Goal: Task Accomplishment & Management: Manage account settings

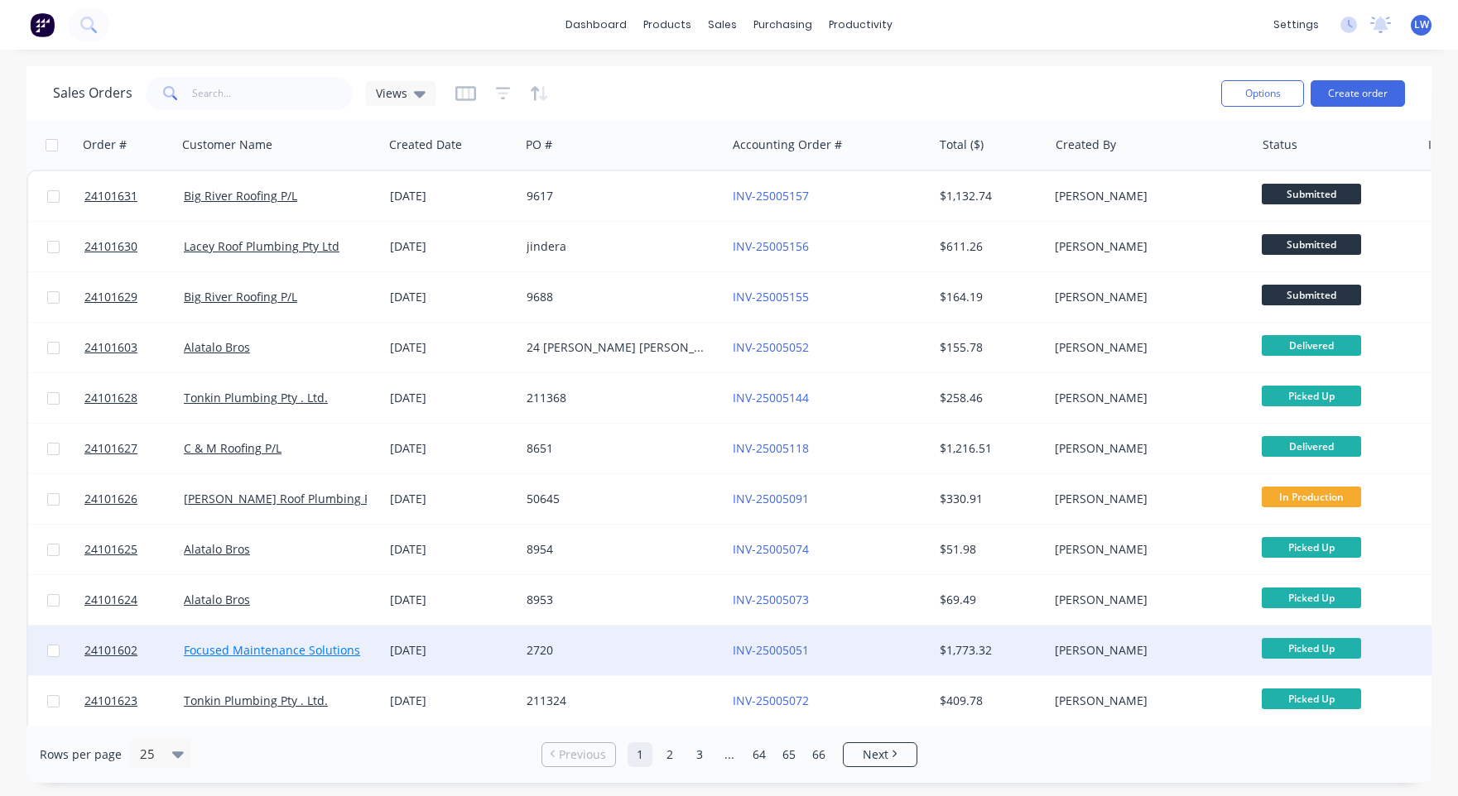
click at [306, 649] on link "Focused Maintenance Solutions" at bounding box center [272, 650] width 176 height 16
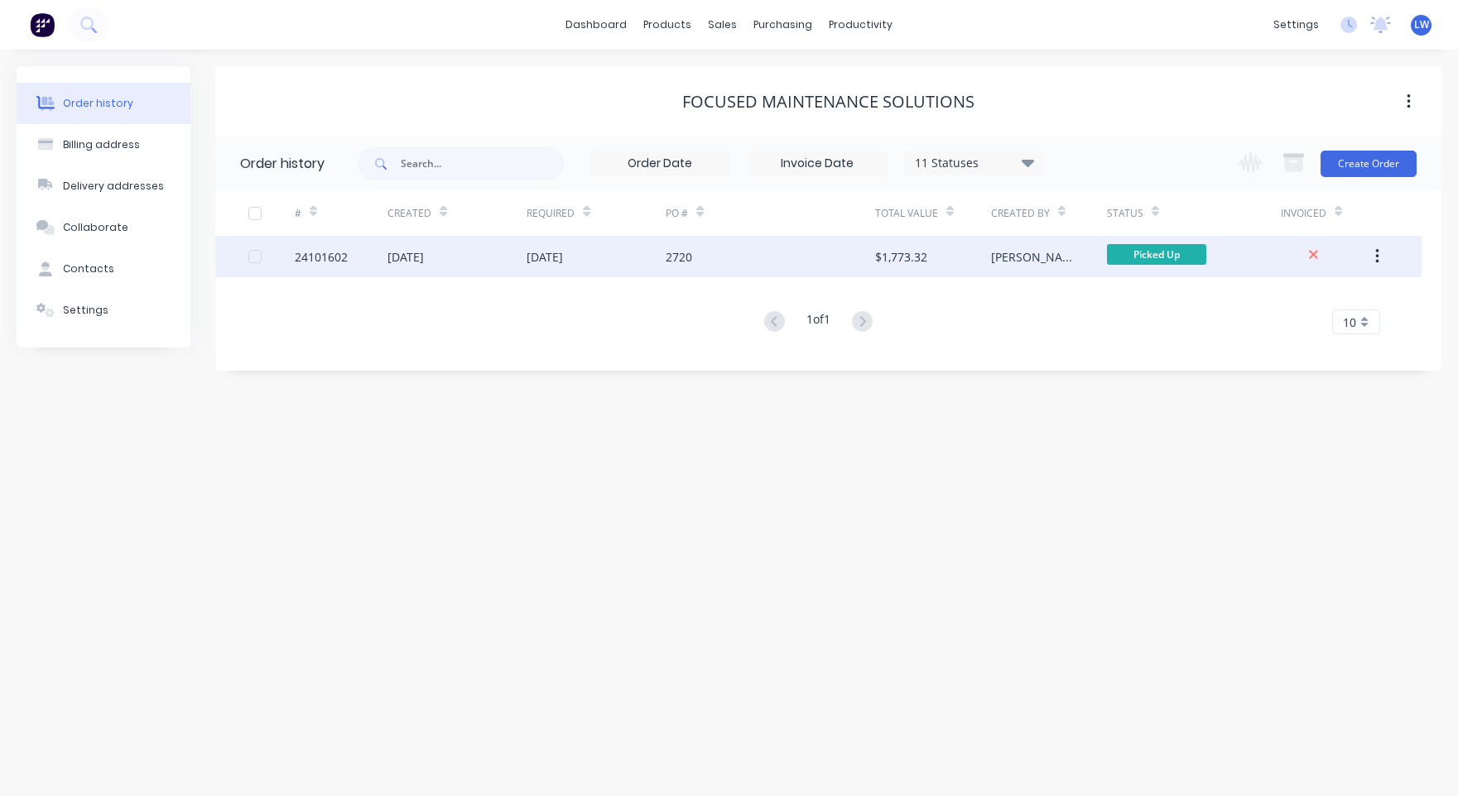
click at [892, 257] on div "$1,773.32" at bounding box center [901, 256] width 52 height 17
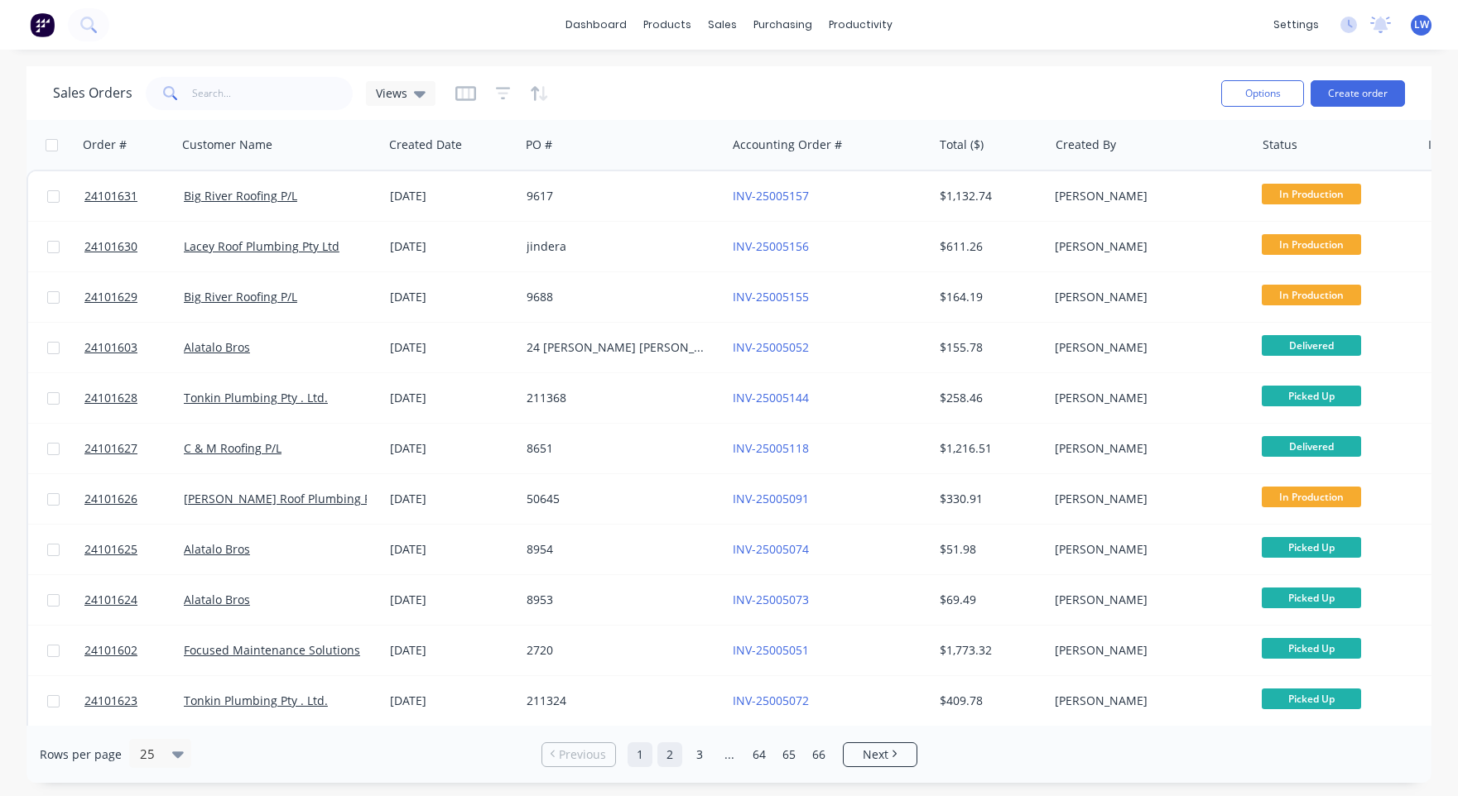
click at [665, 753] on link "2" at bounding box center [669, 755] width 25 height 25
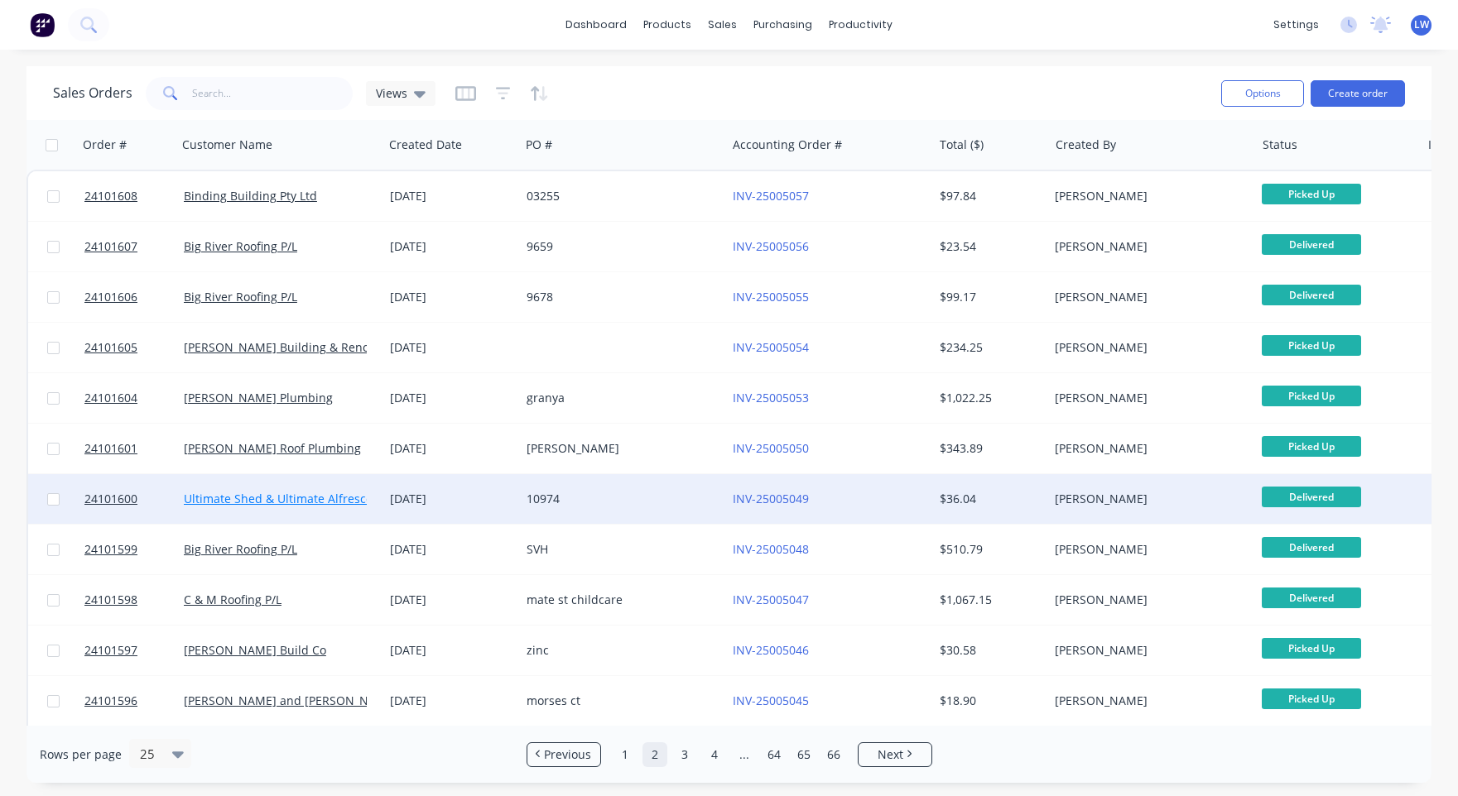
click at [324, 502] on link "Ultimate Shed & Ultimate Alfresco" at bounding box center [278, 499] width 189 height 16
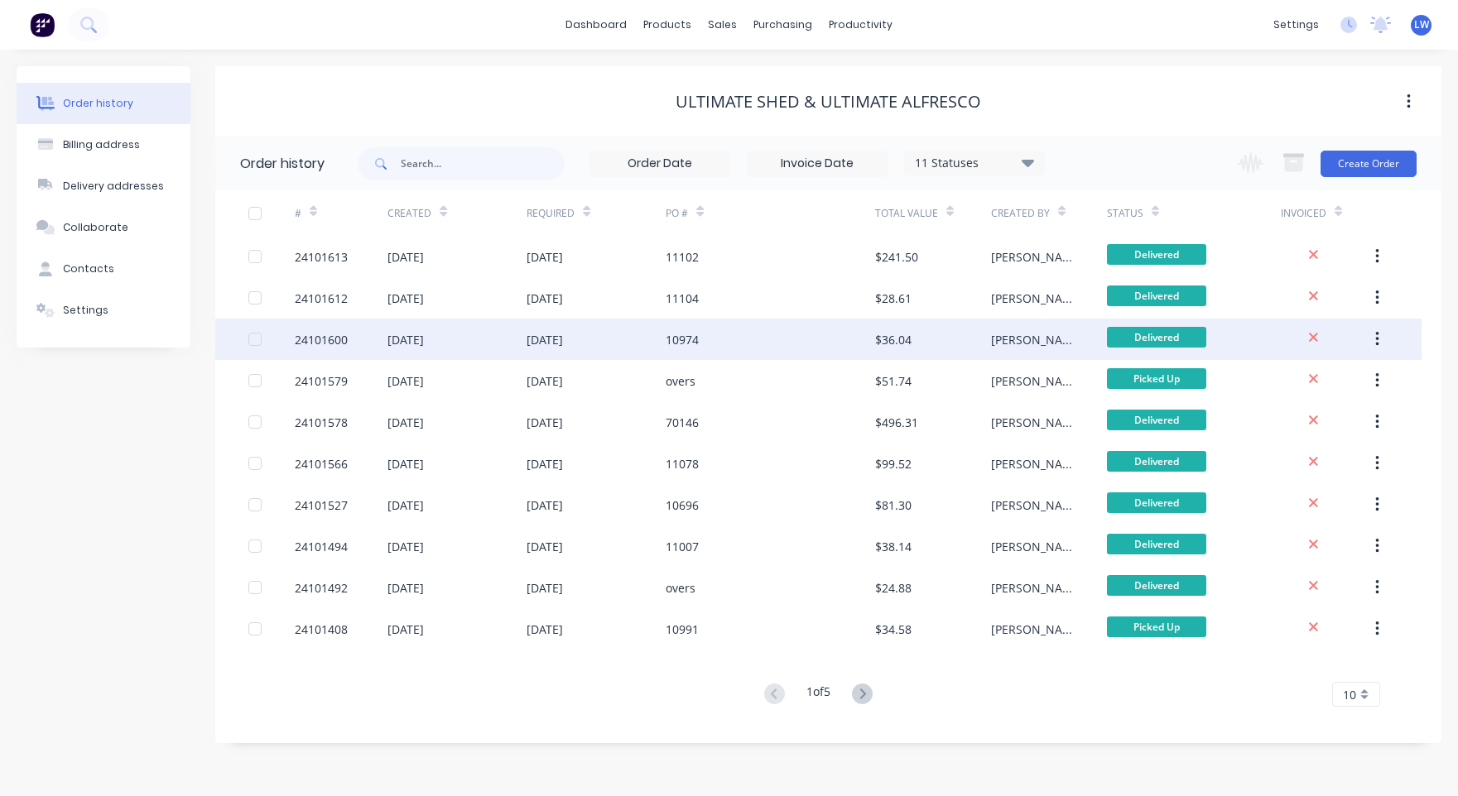
click at [686, 338] on div "10974" at bounding box center [682, 339] width 33 height 17
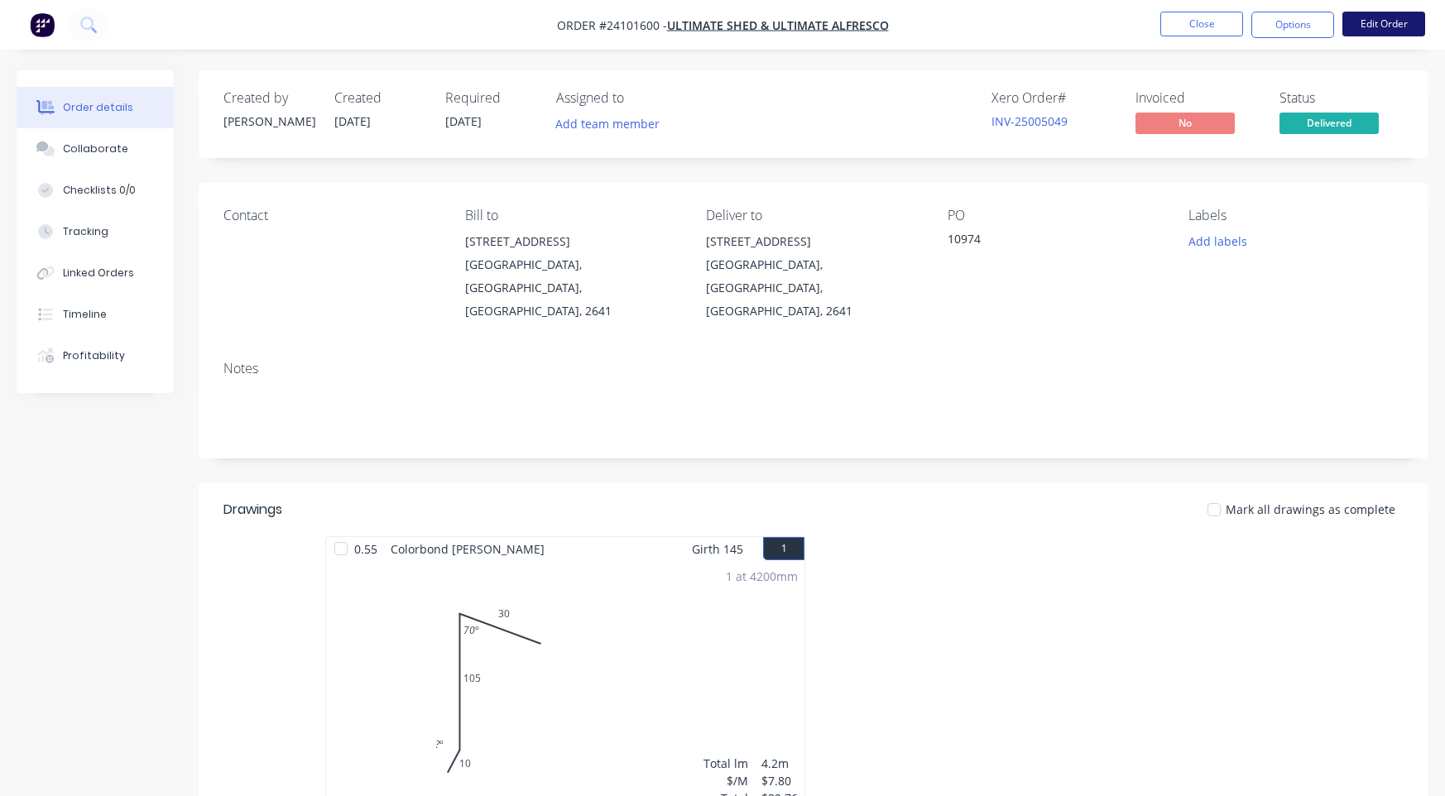
click at [1378, 20] on button "Edit Order" at bounding box center [1384, 24] width 83 height 25
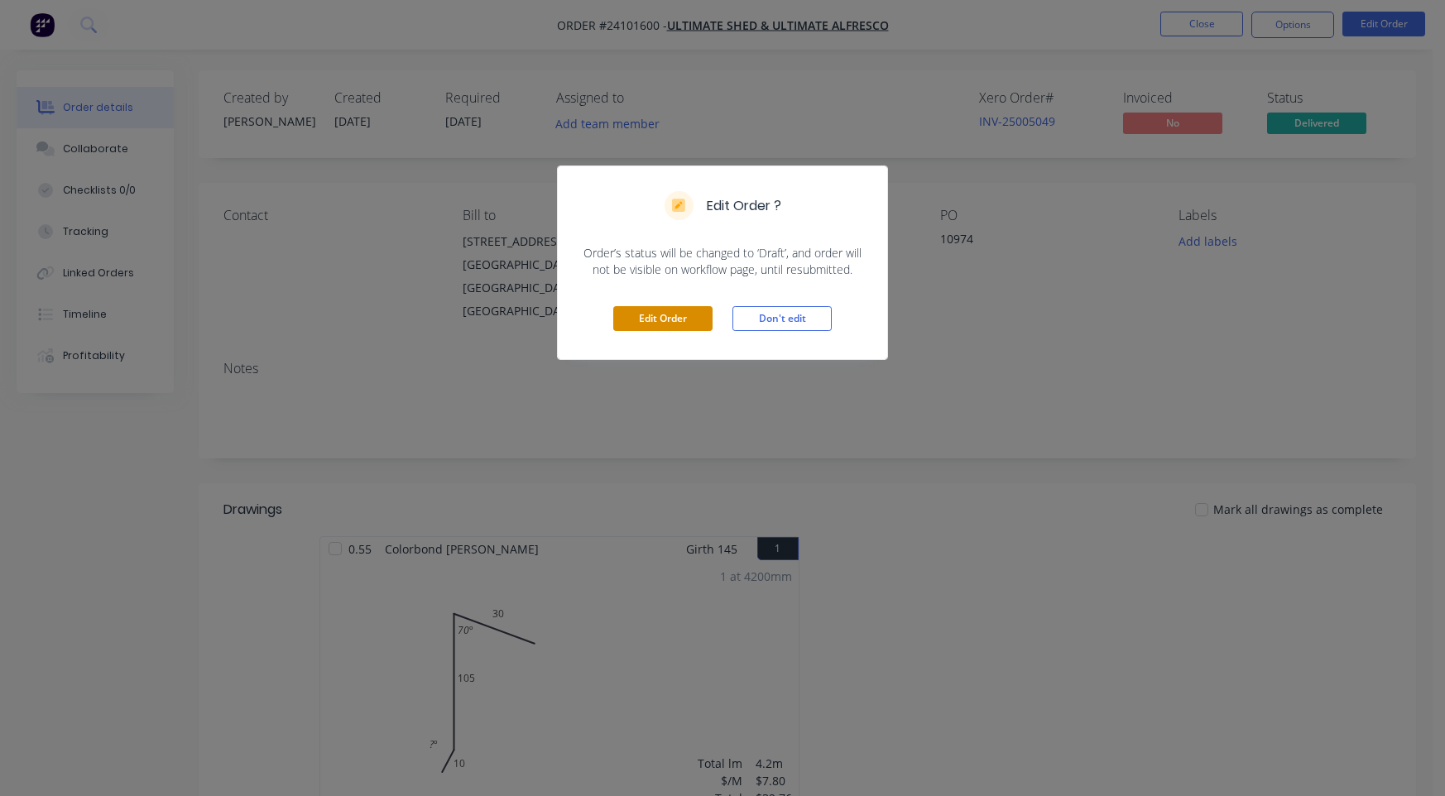
click at [659, 325] on button "Edit Order" at bounding box center [662, 318] width 99 height 25
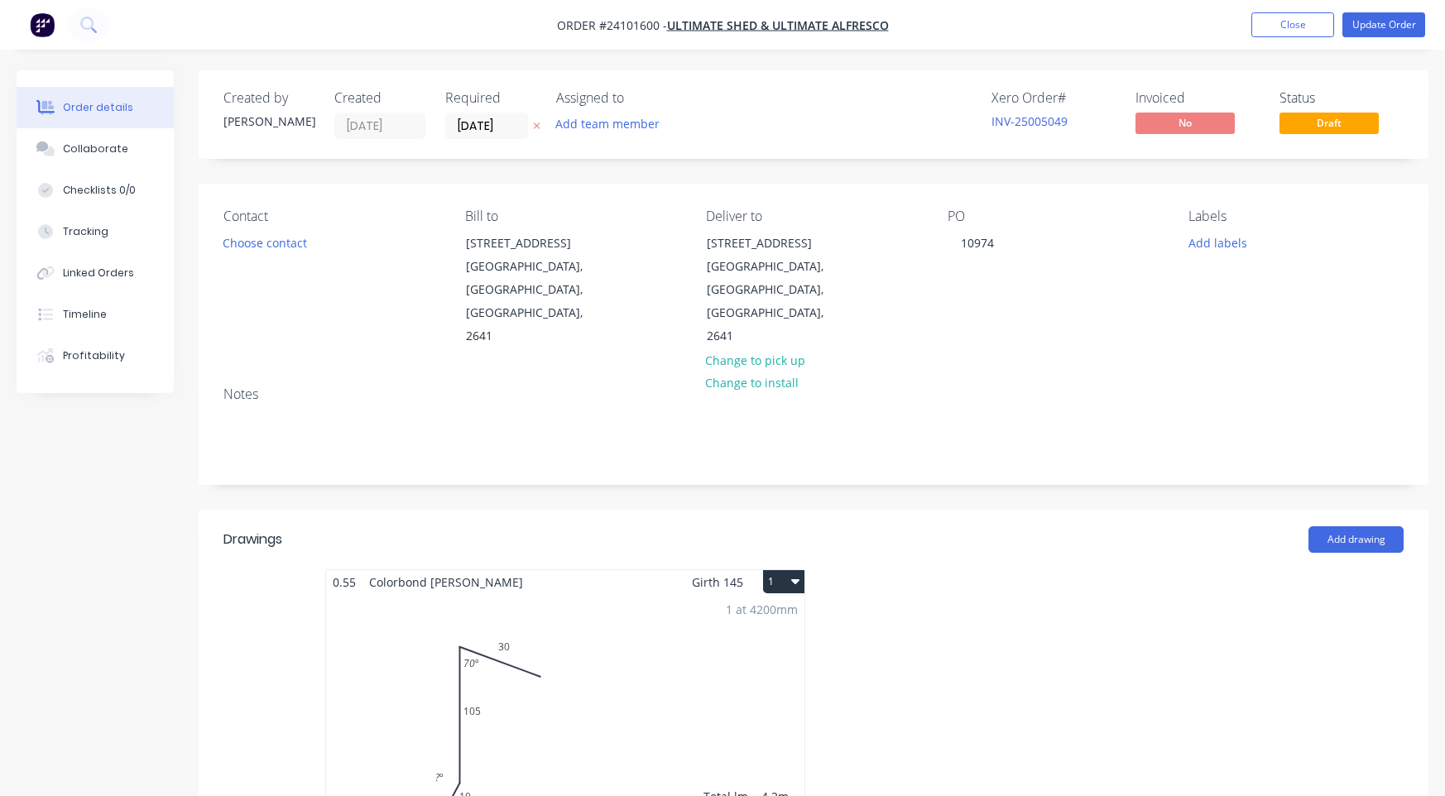
click at [471, 666] on div "1 at 4200mm Total lm $/M Total 4.2m $7.80 $32.76" at bounding box center [565, 720] width 478 height 252
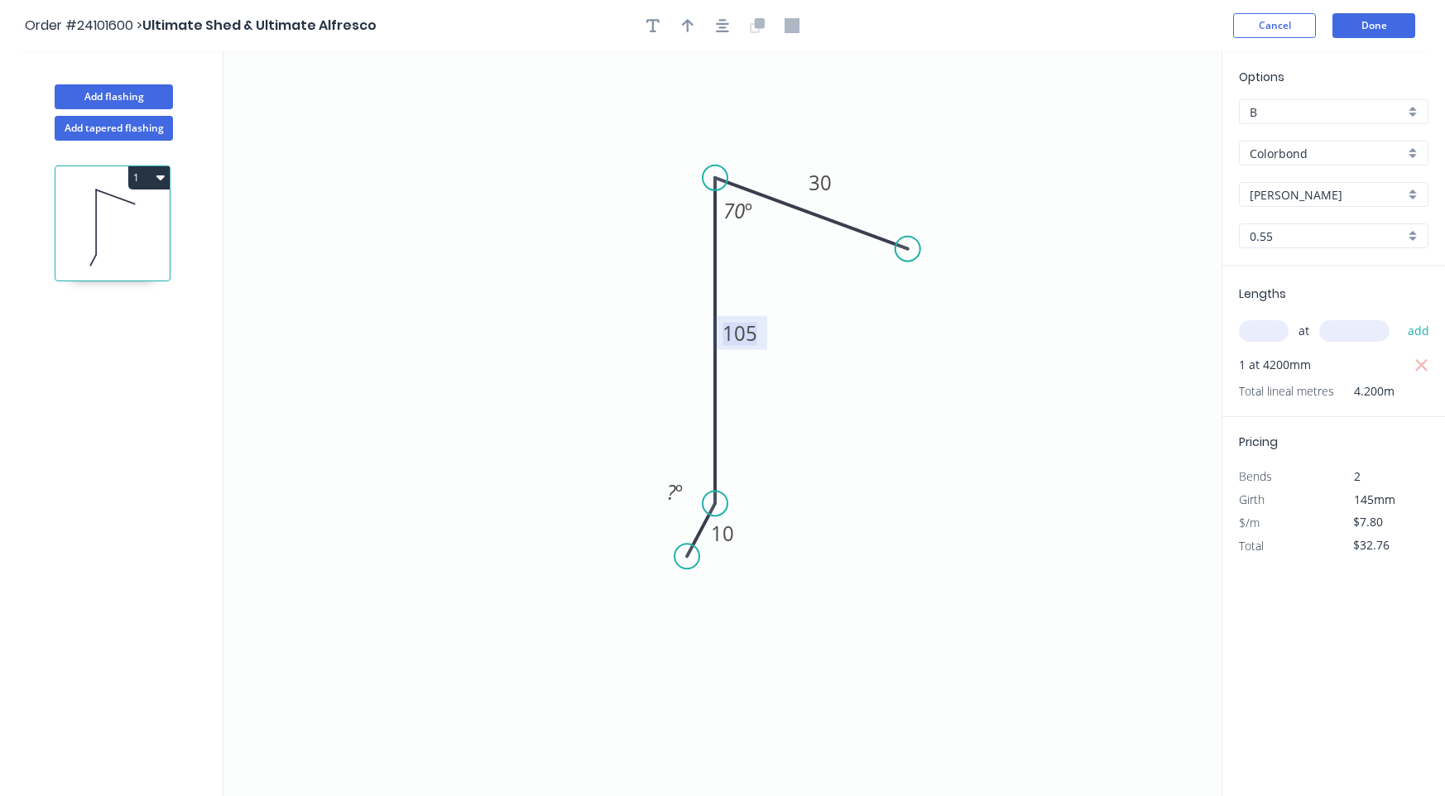
click at [737, 338] on tspan "105" at bounding box center [740, 333] width 35 height 27
click at [1376, 21] on button "Done" at bounding box center [1374, 25] width 83 height 25
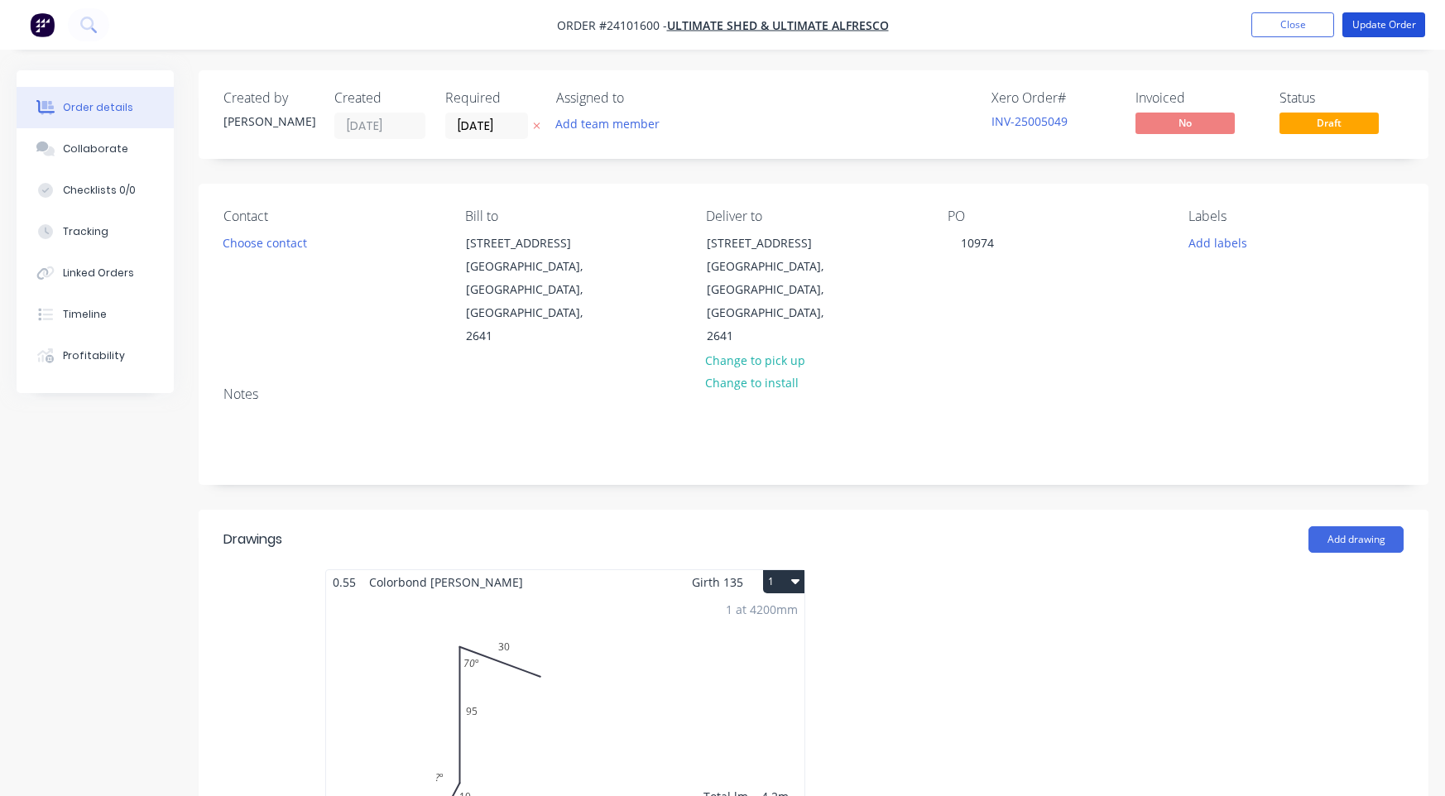
click at [1376, 21] on button "Update Order" at bounding box center [1384, 24] width 83 height 25
